Goal: Task Accomplishment & Management: Manage account settings

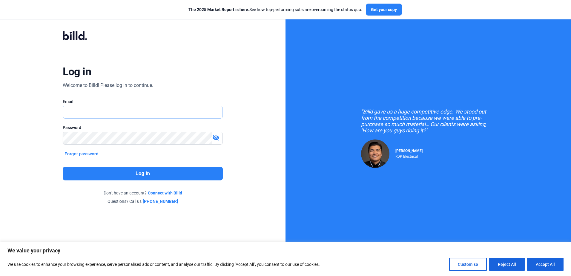
click at [77, 111] on input "text" at bounding box center [142, 112] width 159 height 12
type input "[PERSON_NAME][EMAIL_ADDRESS][DOMAIN_NAME]"
click at [91, 152] on button "Forgot password" at bounding box center [82, 153] width 38 height 7
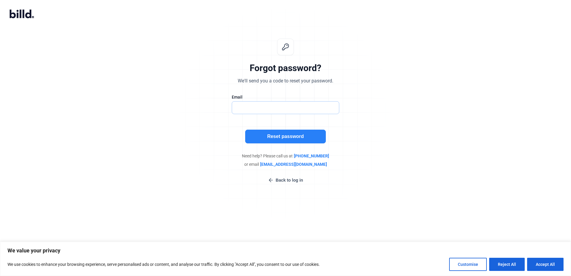
click at [258, 108] on input "text" at bounding box center [282, 107] width 101 height 12
type input "[PERSON_NAME][EMAIL_ADDRESS][DOMAIN_NAME]"
click at [280, 135] on button "Reset password" at bounding box center [285, 137] width 81 height 14
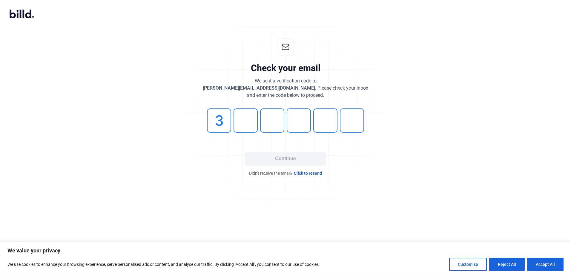
type input "3"
type input "6"
type input "5"
type input "4"
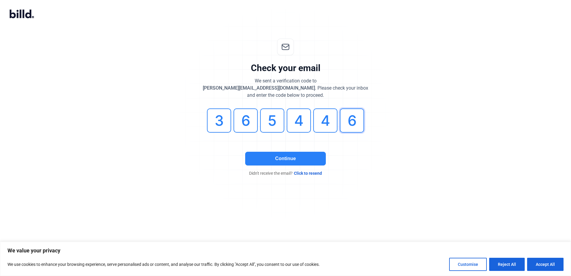
type input "6"
click at [279, 159] on button "Continue" at bounding box center [285, 159] width 81 height 14
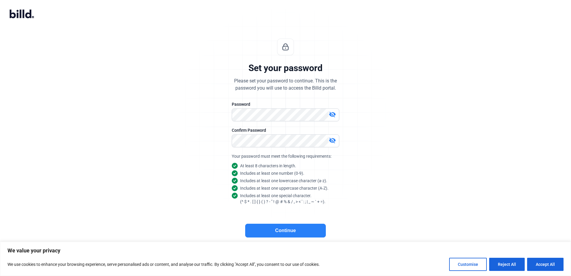
click at [288, 231] on button "Continue" at bounding box center [285, 231] width 81 height 14
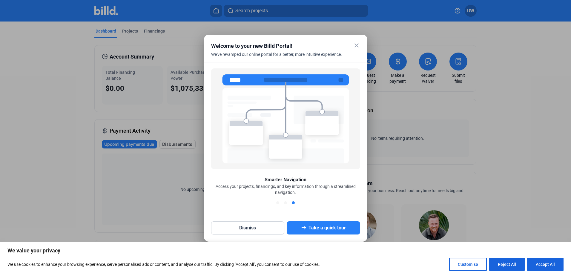
click at [356, 45] on mat-icon "close" at bounding box center [356, 45] width 7 height 7
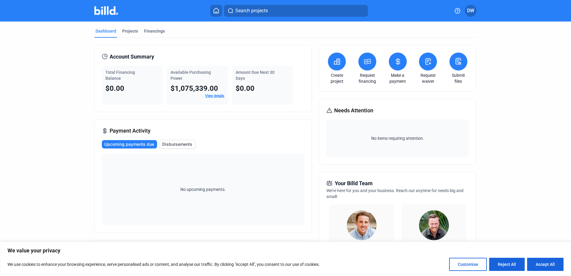
click at [469, 11] on span "DW" at bounding box center [470, 10] width 7 height 7
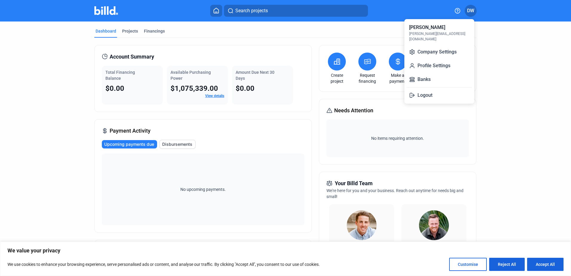
click at [421, 90] on button "Logout" at bounding box center [439, 95] width 65 height 12
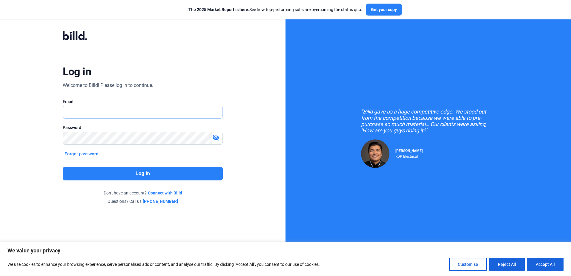
click at [89, 114] on input "text" at bounding box center [142, 112] width 159 height 12
type input "[PERSON_NAME][EMAIL_ADDRESS][DOMAIN_NAME]"
click at [141, 173] on button "Log in" at bounding box center [143, 174] width 160 height 14
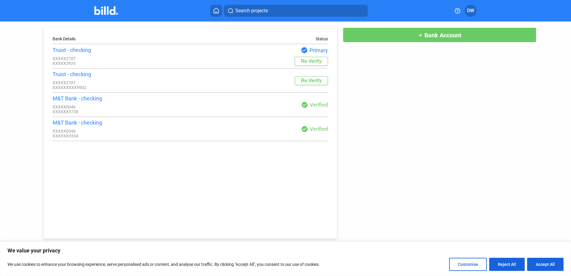
click at [472, 10] on span "DW" at bounding box center [470, 10] width 7 height 7
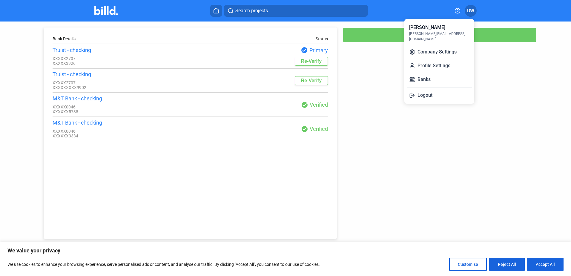
click at [424, 73] on button "Banks" at bounding box center [439, 79] width 65 height 12
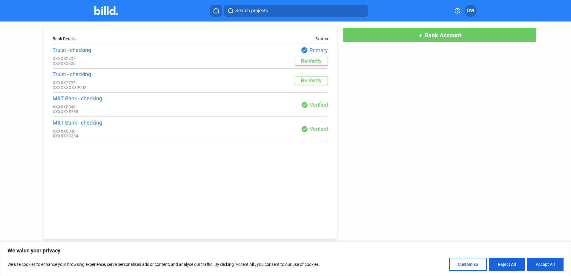
click at [95, 61] on div "XXXXX2707" at bounding box center [122, 58] width 138 height 5
click at [320, 40] on div "Status" at bounding box center [322, 38] width 12 height 5
click at [228, 57] on div "check_circle Primary Re-Verify" at bounding box center [259, 56] width 138 height 19
click at [314, 82] on button "Re-Verify" at bounding box center [311, 80] width 33 height 9
click at [467, 10] on span "DW" at bounding box center [470, 10] width 7 height 7
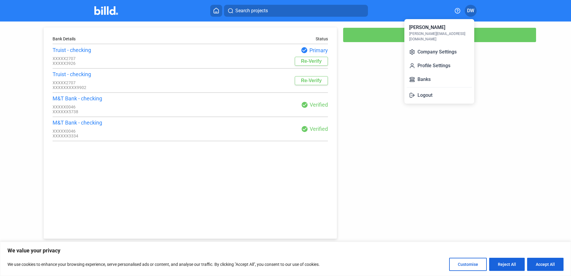
click at [430, 46] on button "Company Settings" at bounding box center [439, 52] width 65 height 12
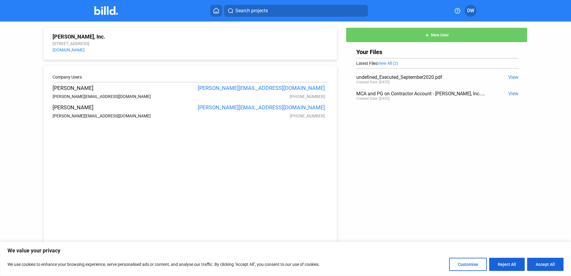
click at [471, 10] on span "DW" at bounding box center [470, 10] width 7 height 7
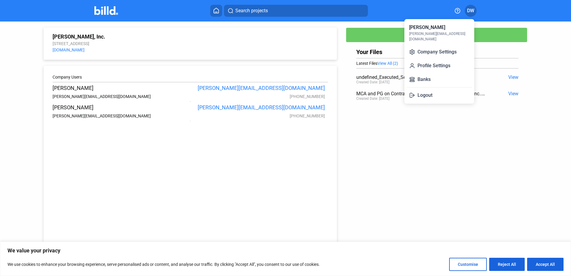
click at [433, 60] on button "Profile Settings" at bounding box center [439, 66] width 65 height 12
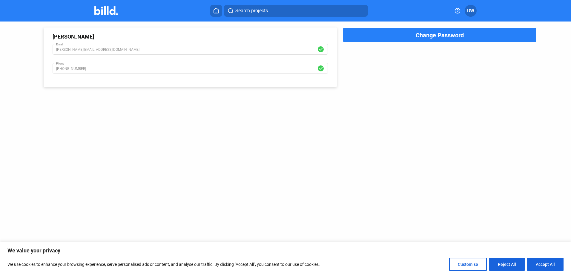
click at [470, 8] on span "DW" at bounding box center [470, 10] width 7 height 7
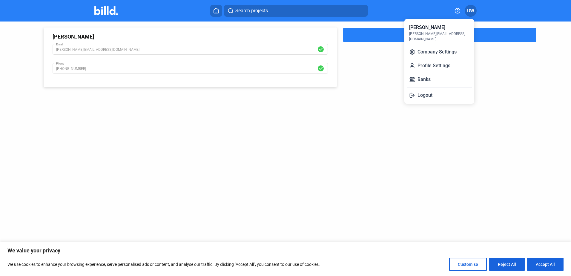
click at [424, 89] on button "Logout" at bounding box center [439, 95] width 65 height 12
